Goal: Task Accomplishment & Management: Complete application form

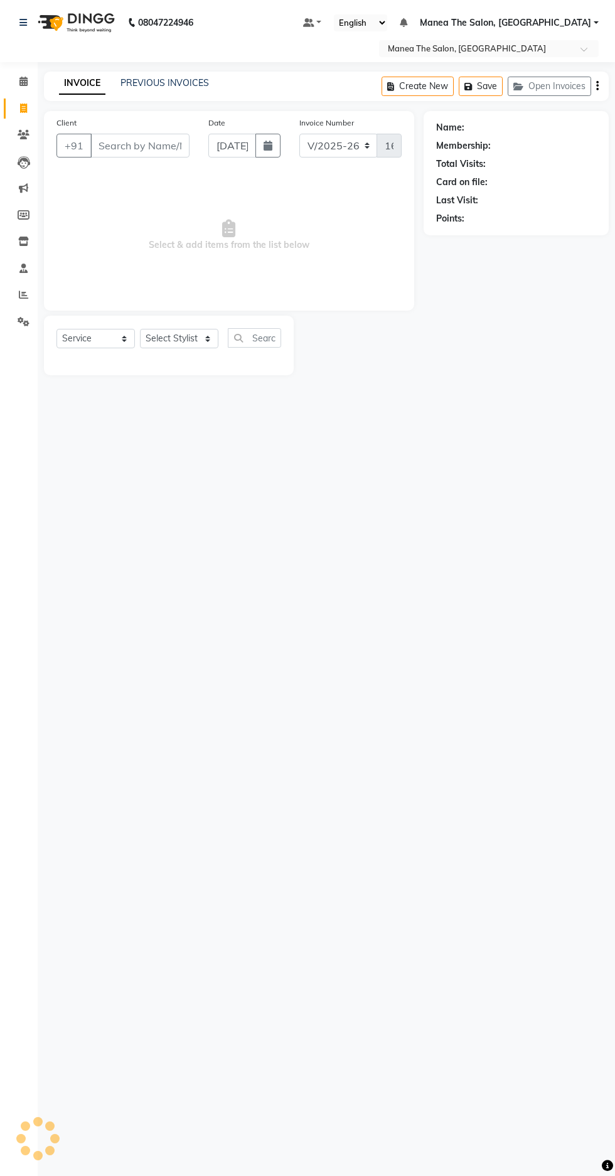
select select "7820"
select select "service"
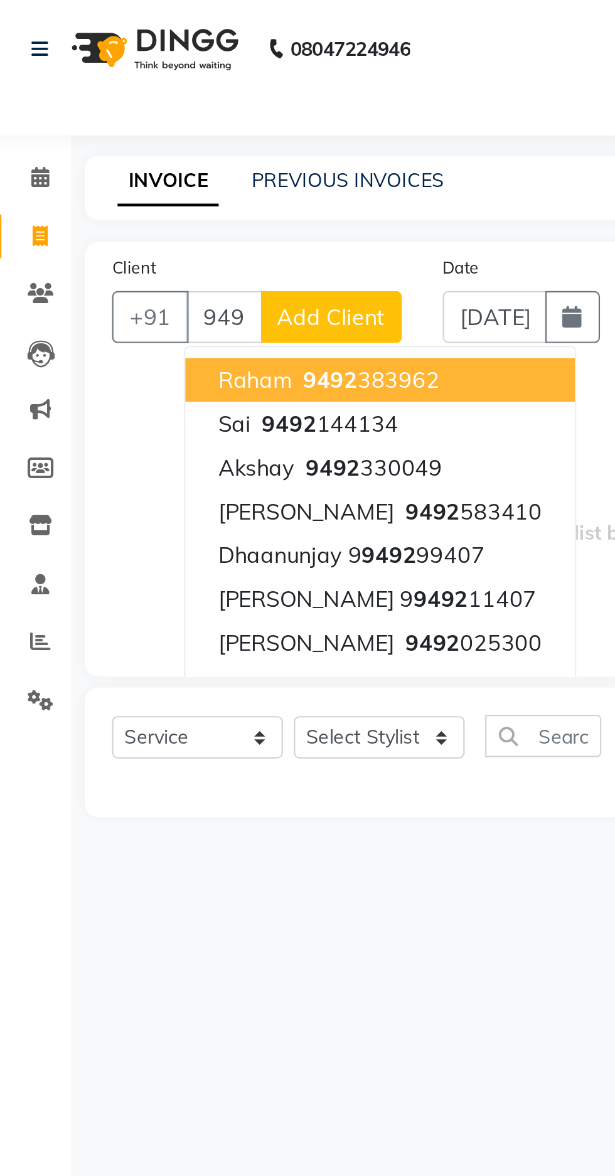
click at [144, 195] on span "9492" at bounding box center [138, 194] width 25 height 13
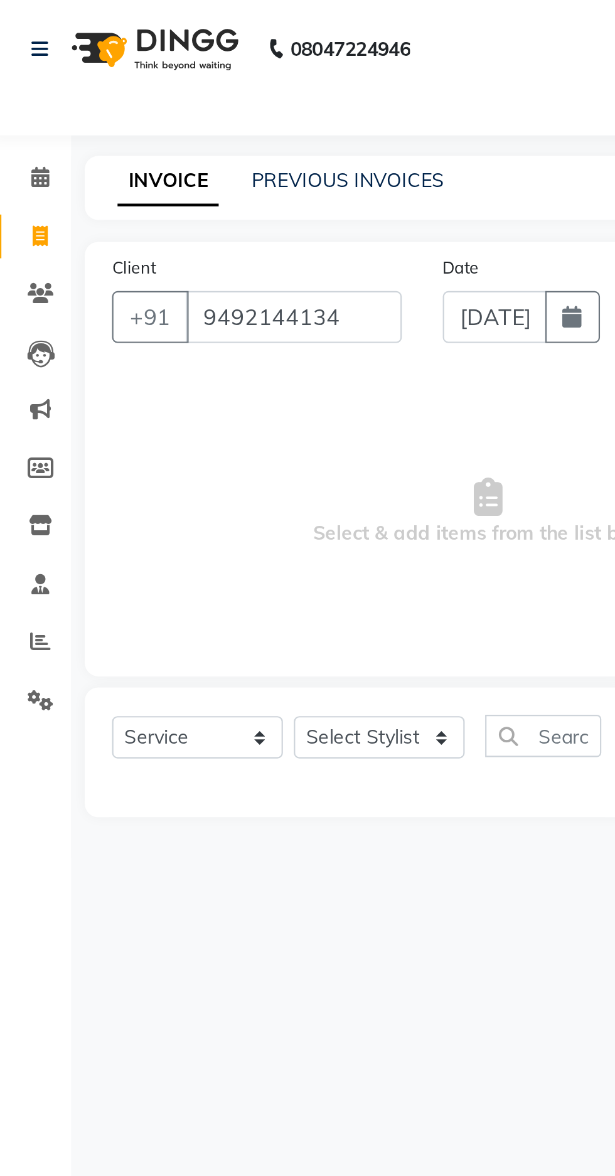
type input "9492144134"
click at [188, 340] on select "Select Stylist [PERSON_NAME] [PERSON_NAME] Radhika [PERSON_NAME] [PERSON_NAME] …" at bounding box center [179, 338] width 78 height 19
select select "69986"
click at [140, 329] on select "Select Stylist [PERSON_NAME] [PERSON_NAME] Radhika [PERSON_NAME] [PERSON_NAME] …" at bounding box center [179, 338] width 78 height 19
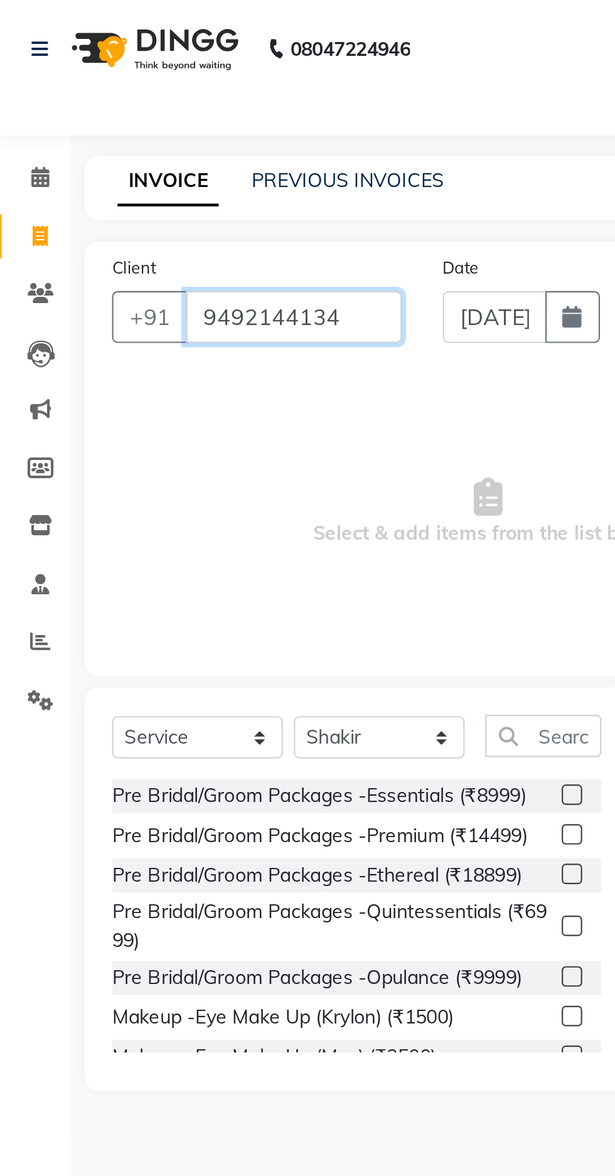
click at [173, 149] on input "9492144134" at bounding box center [139, 146] width 99 height 24
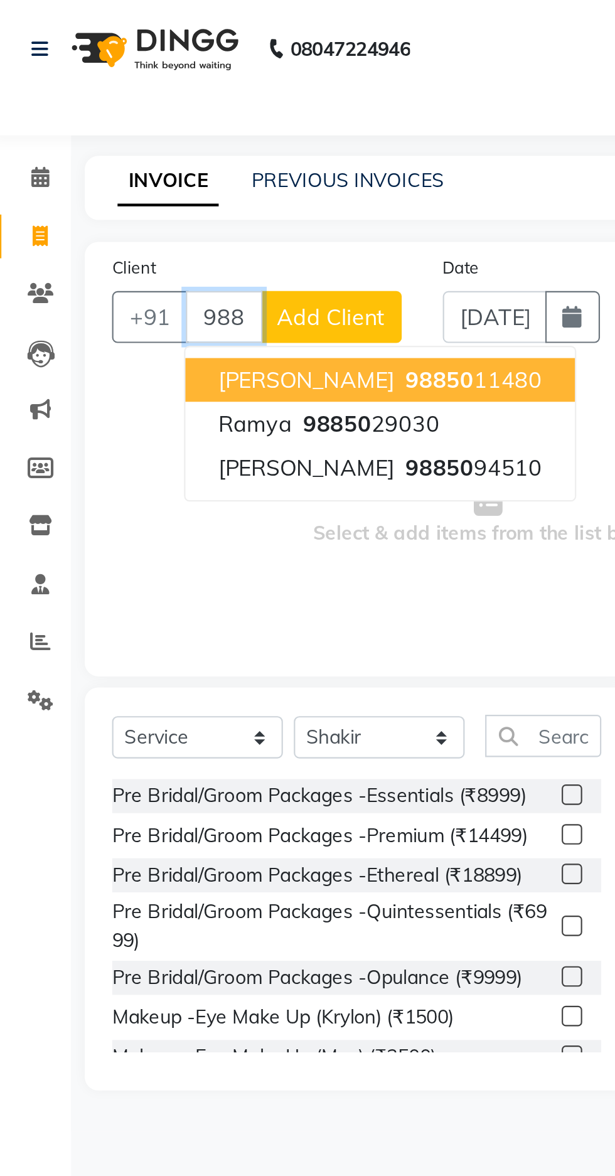
click at [159, 193] on span "98850" at bounding box center [159, 194] width 31 height 13
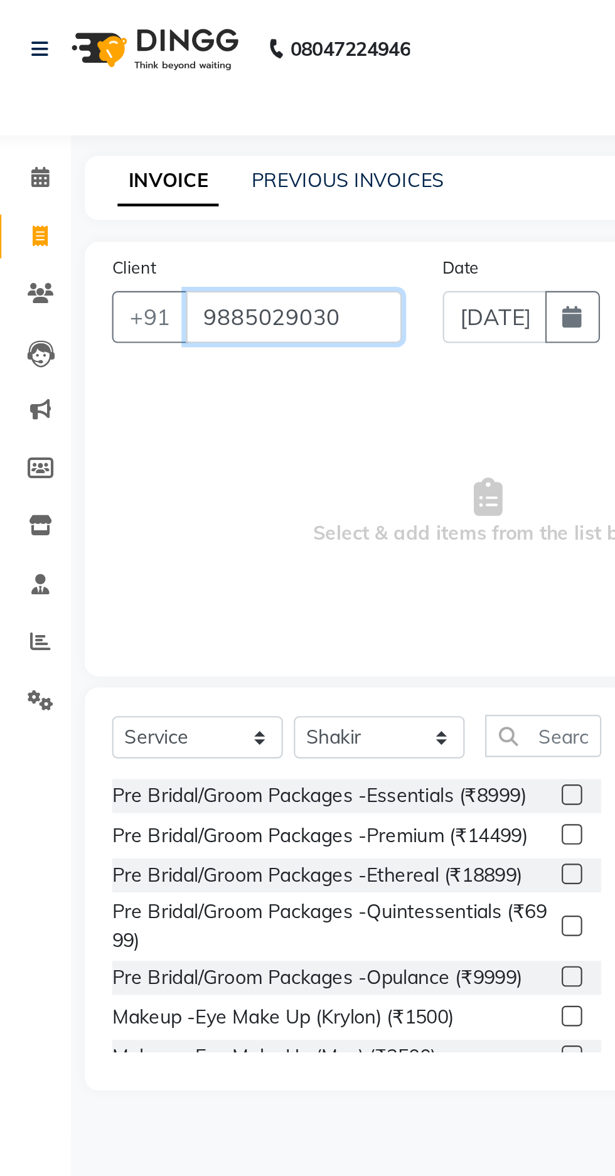
type input "9885029030"
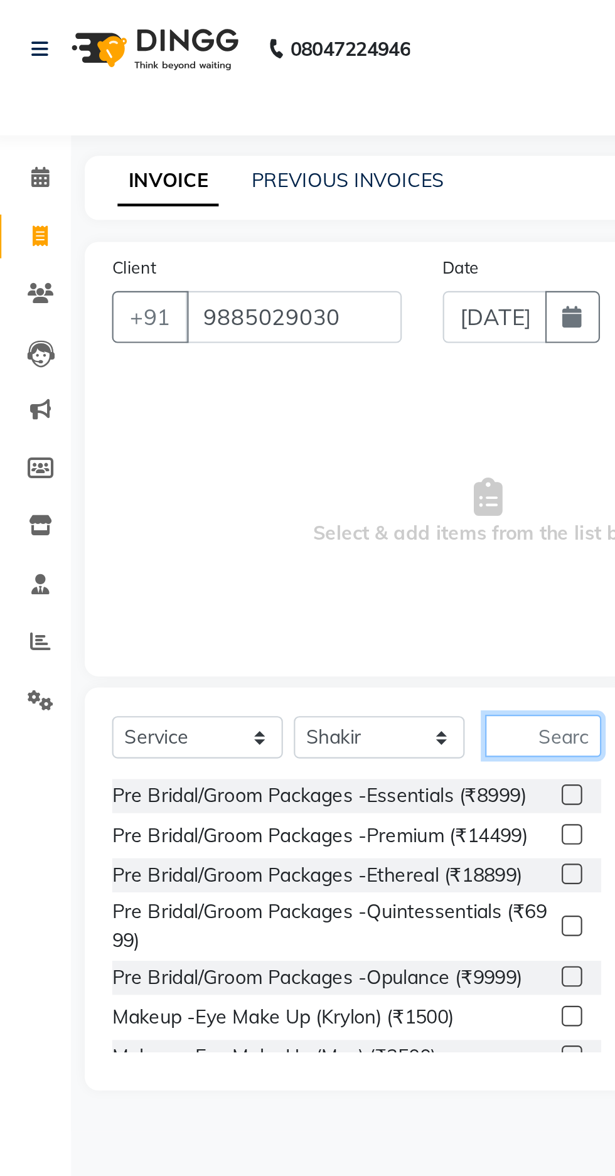
click at [255, 338] on input "text" at bounding box center [254, 337] width 53 height 19
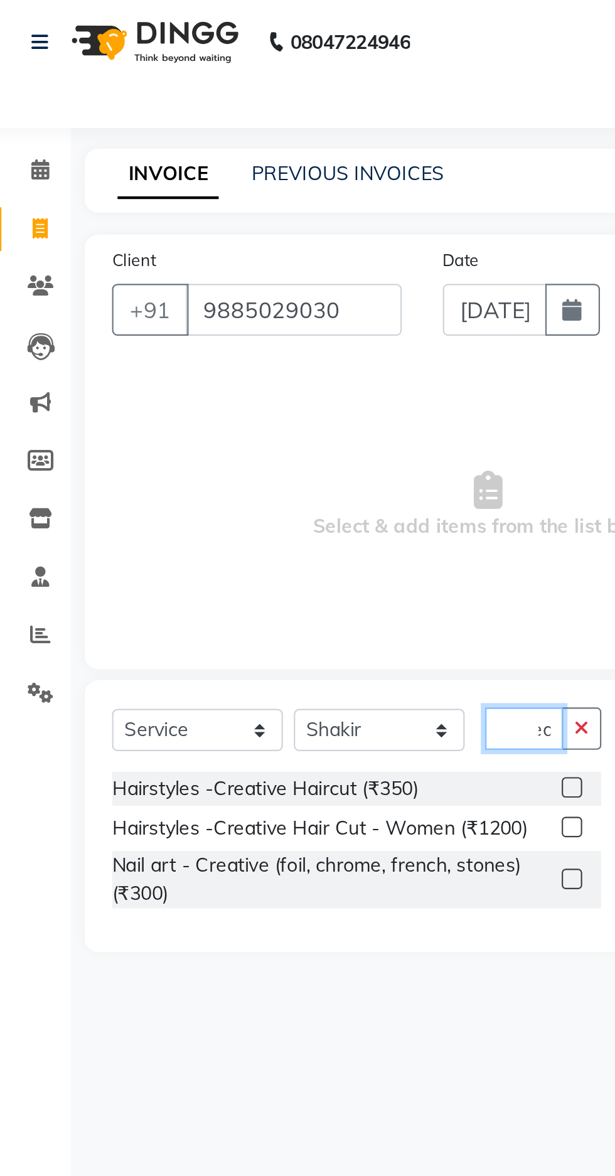
scroll to position [0, 16]
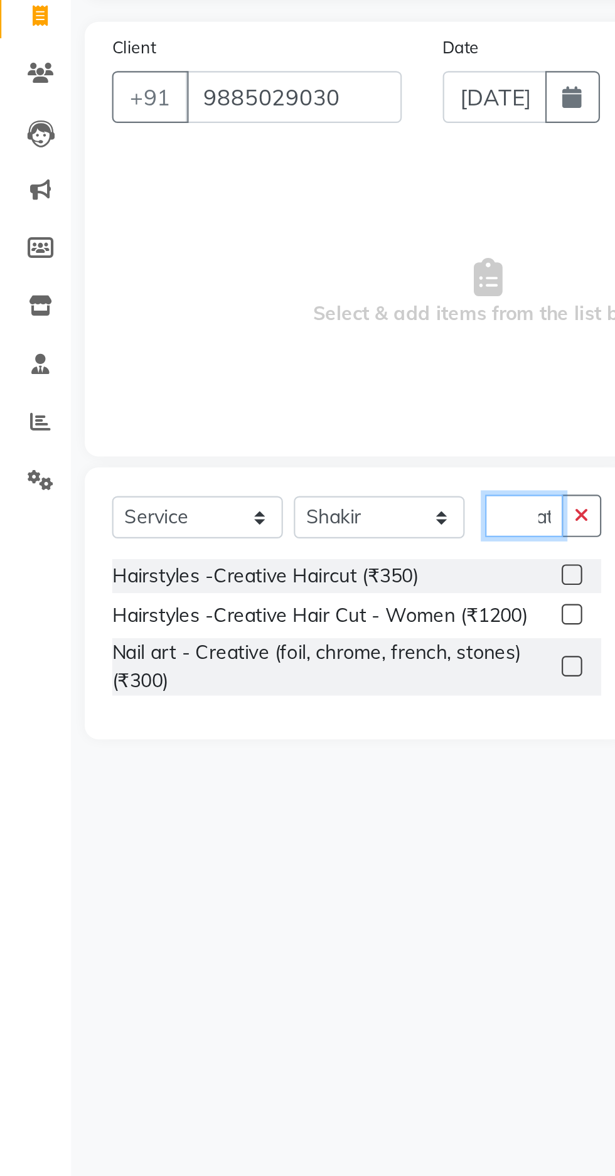
type input "Creat"
click at [179, 370] on div "Hairstyles -Creative Haircut (₹350)" at bounding box center [126, 365] width 141 height 13
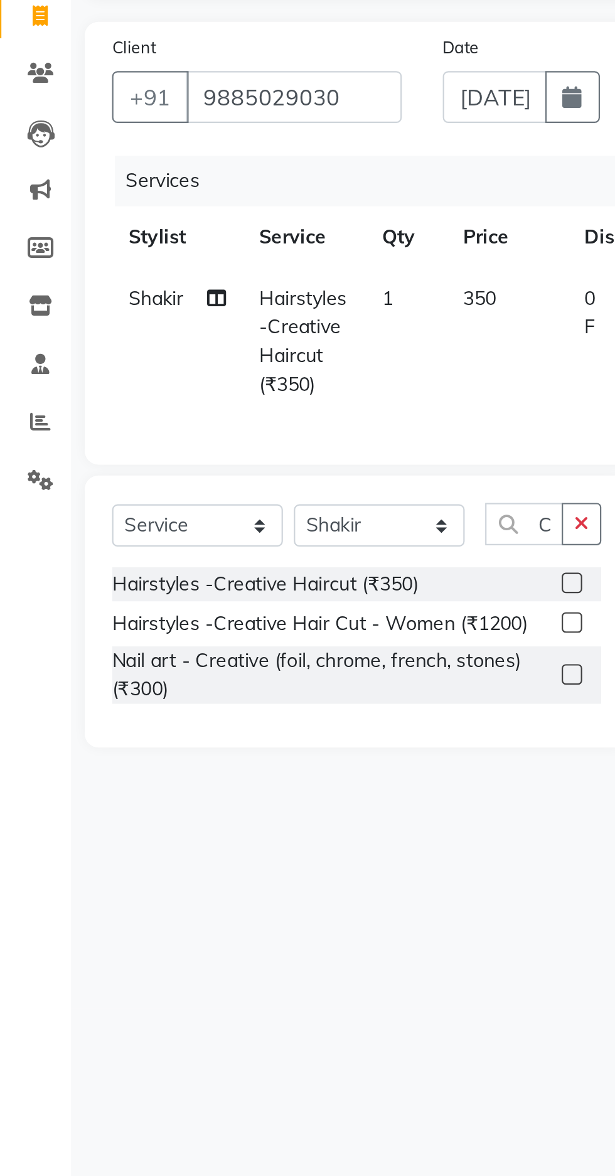
checkbox input "false"
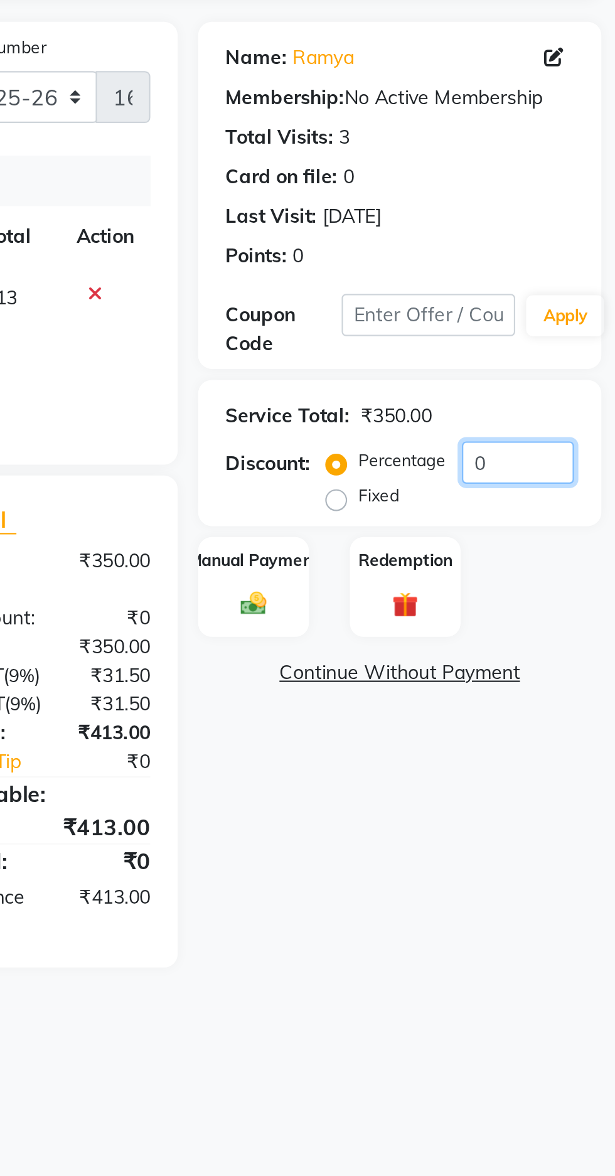
click at [564, 318] on input "0" at bounding box center [570, 313] width 51 height 19
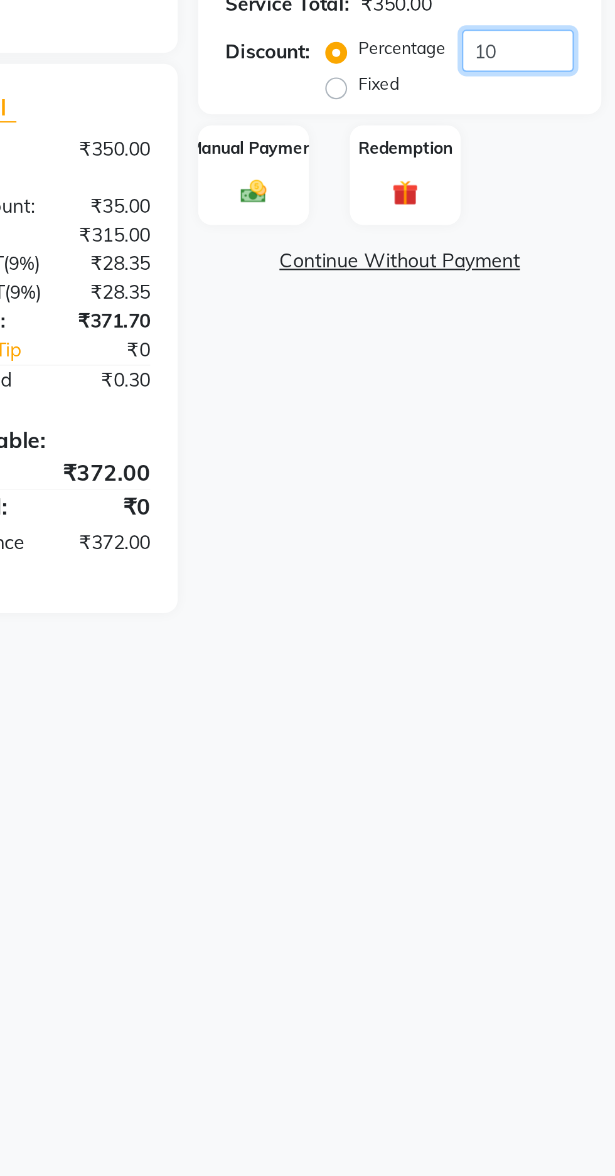
type input "10"
click at [437, 382] on div "Manual Payment" at bounding box center [449, 371] width 51 height 46
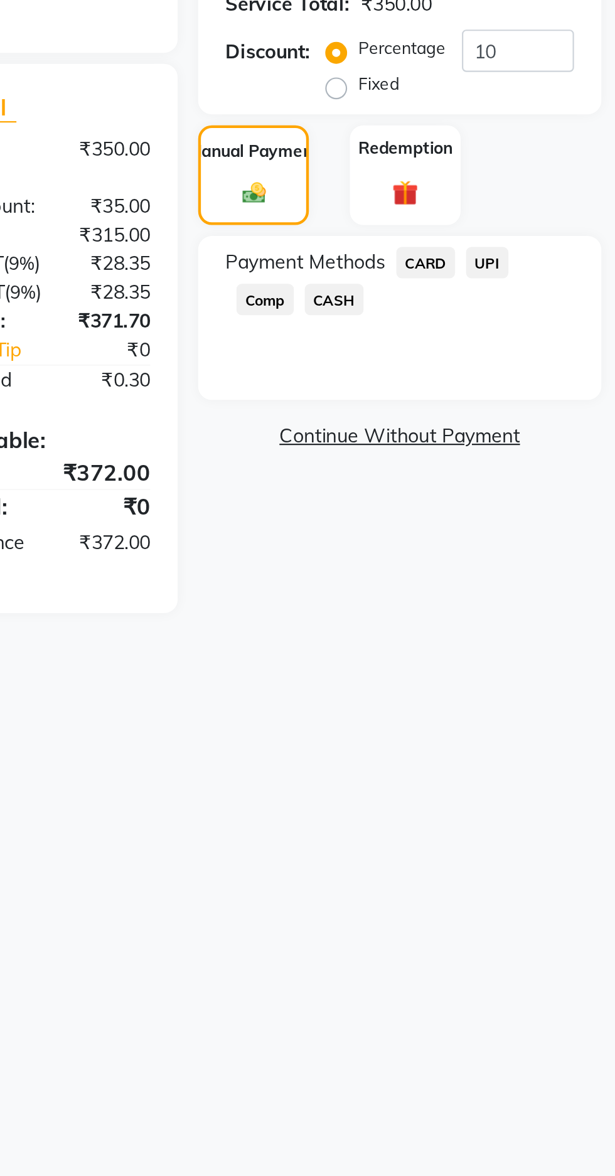
click at [555, 412] on span "UPI" at bounding box center [556, 411] width 19 height 14
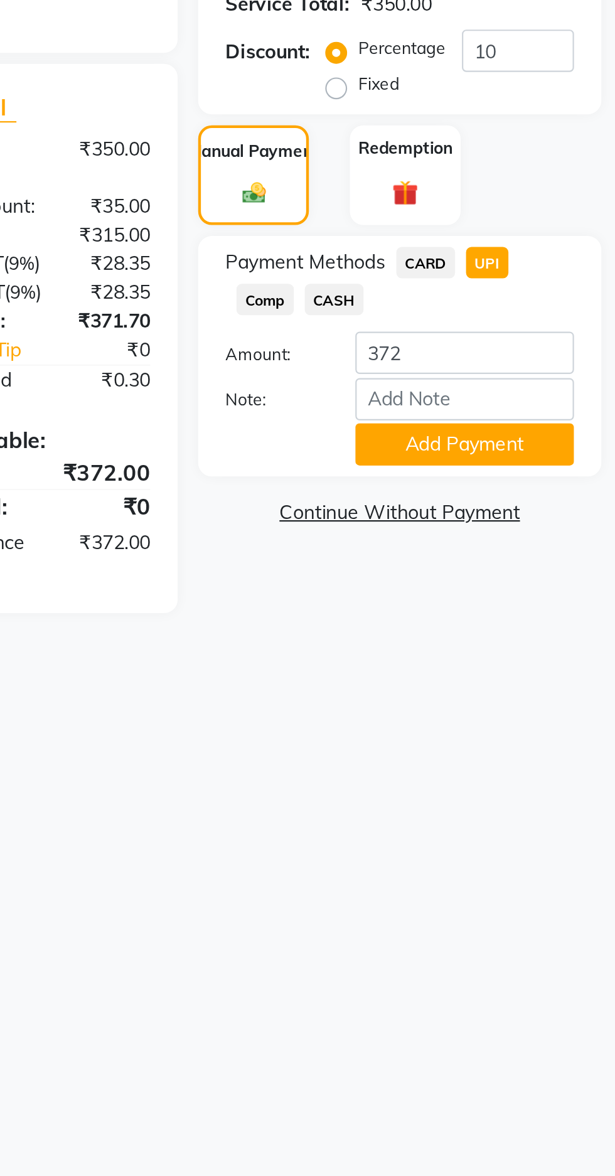
click at [549, 497] on button "Add Payment" at bounding box center [546, 494] width 100 height 19
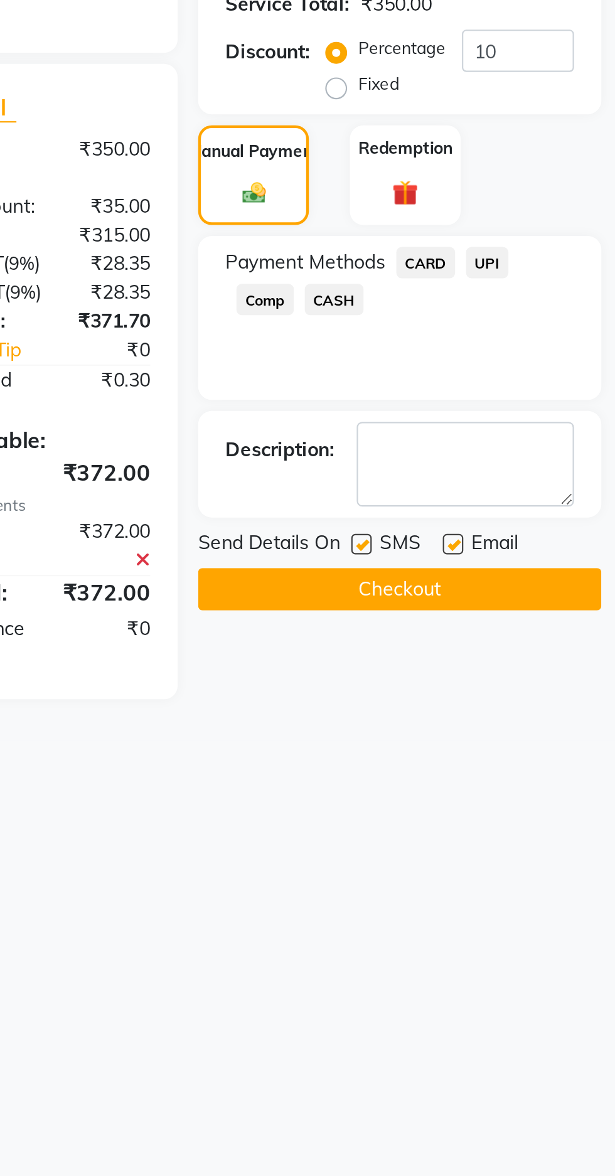
click at [543, 540] on label at bounding box center [540, 539] width 9 height 9
click at [543, 540] on input "checkbox" at bounding box center [540, 541] width 8 height 8
checkbox input "false"
click at [523, 561] on button "Checkout" at bounding box center [516, 560] width 185 height 19
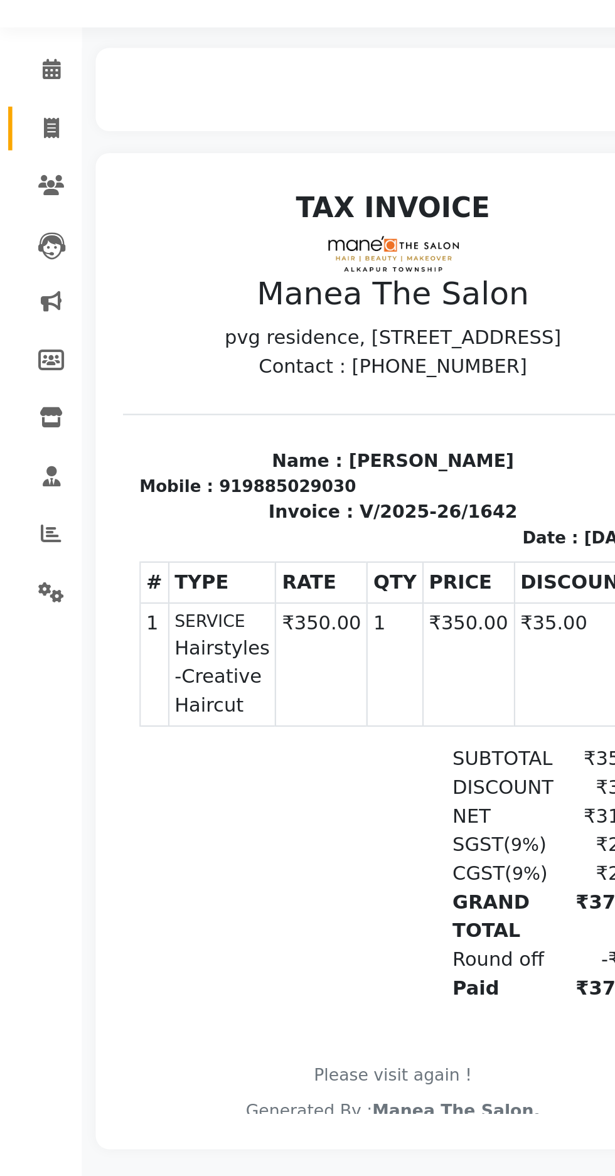
click at [33, 115] on link "Invoice" at bounding box center [19, 109] width 30 height 21
select select "service"
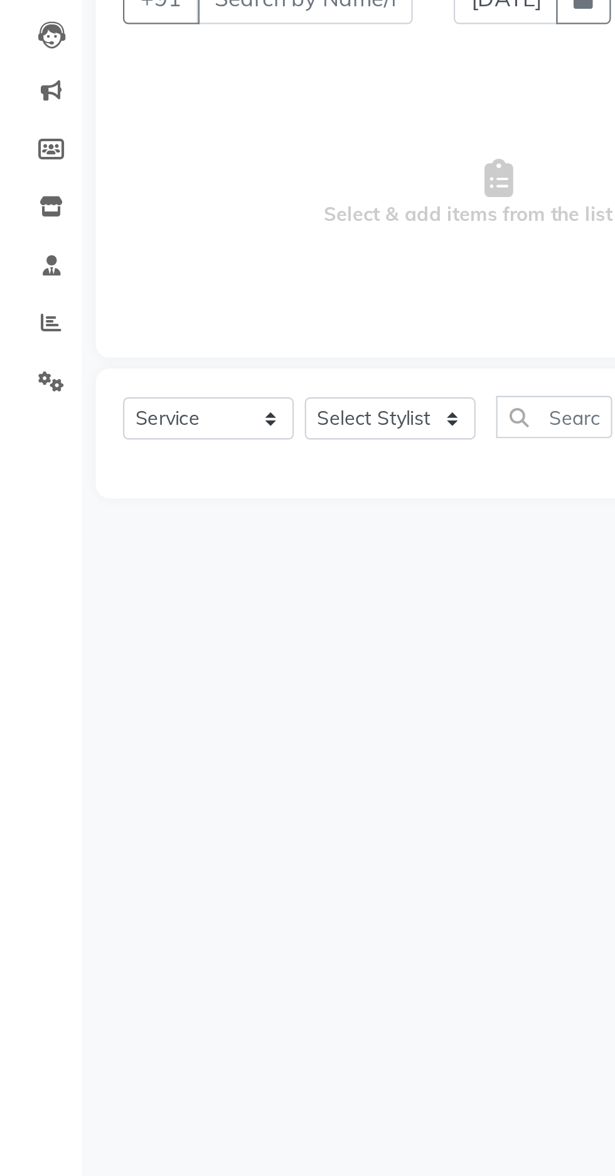
type input "1643"
select select "7820"
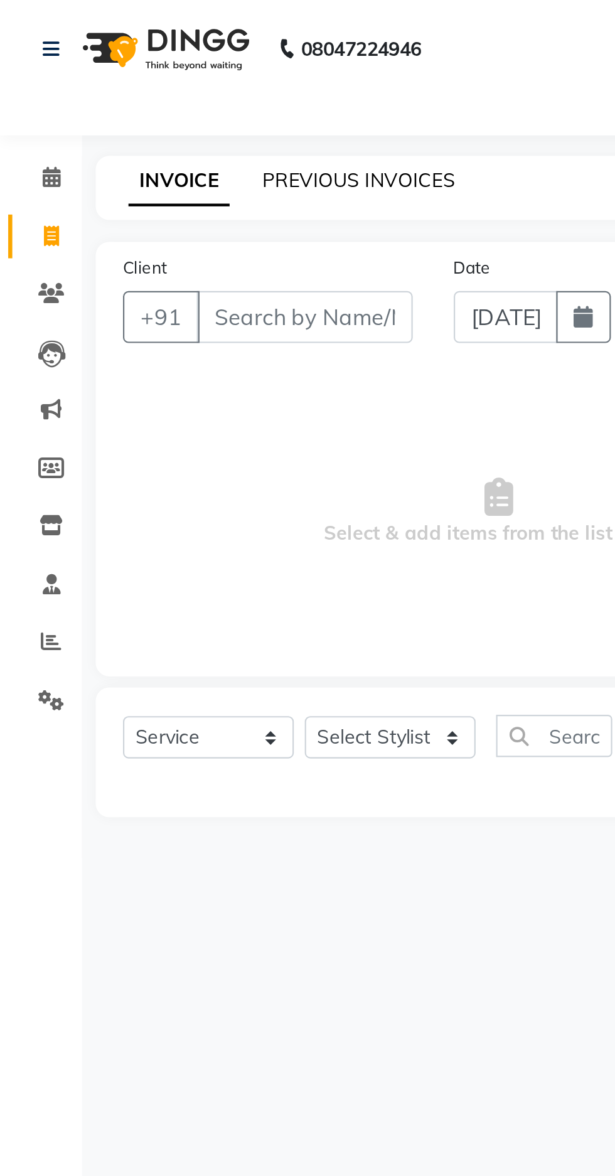
click at [167, 87] on link "PREVIOUS INVOICES" at bounding box center [165, 82] width 88 height 11
